Goal: Check status: Check status

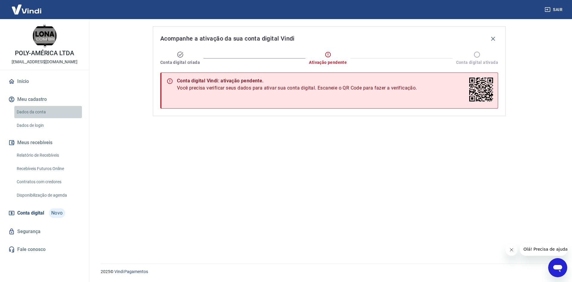
click at [31, 112] on link "Dados da conta" at bounding box center [48, 112] width 68 height 12
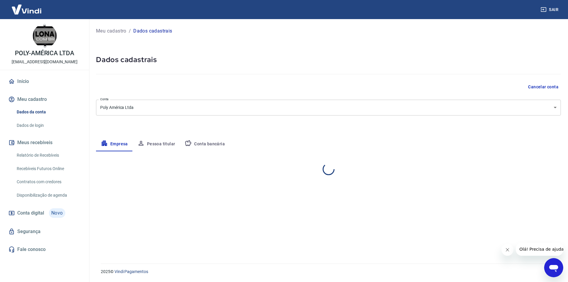
select select "PR"
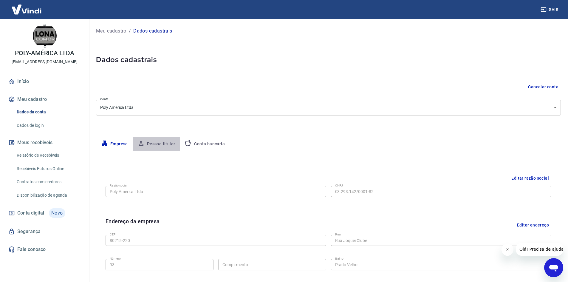
click at [157, 145] on button "Pessoa titular" at bounding box center [156, 144] width 47 height 14
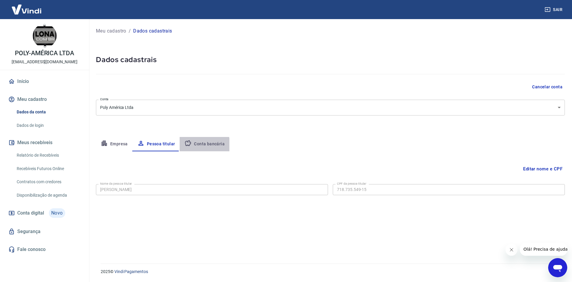
click at [198, 147] on button "Conta bancária" at bounding box center [205, 144] width 50 height 14
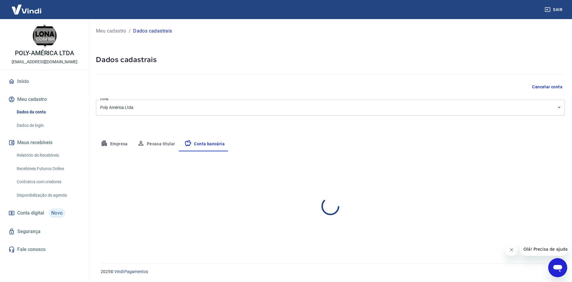
select select "1"
click at [29, 152] on link "Relatório de Recebíveis" at bounding box center [48, 155] width 68 height 12
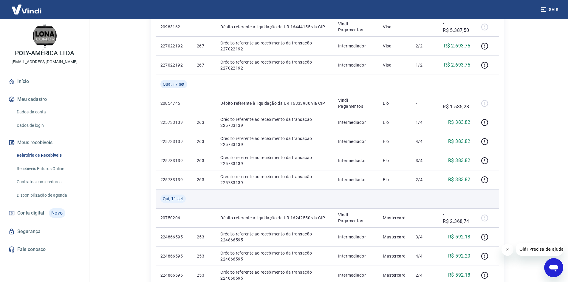
scroll to position [119, 0]
